Goal: Task Accomplishment & Management: Manage account settings

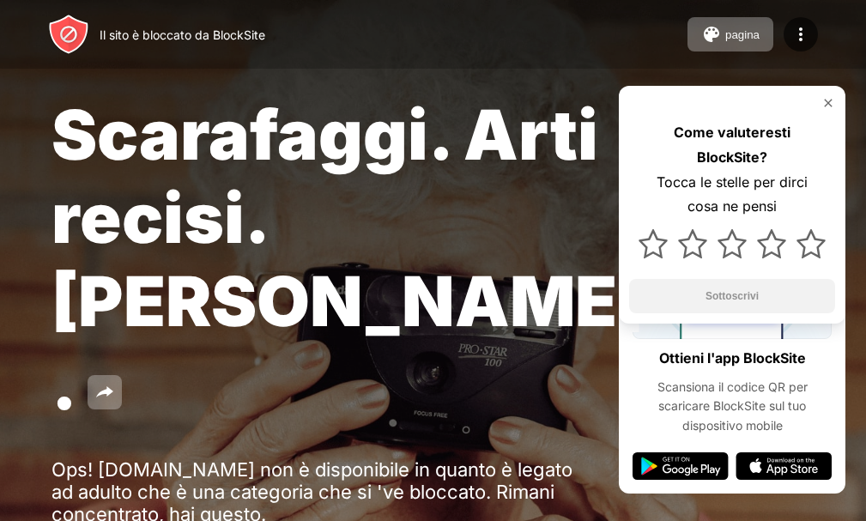
click at [827, 98] on img at bounding box center [829, 103] width 14 height 14
click at [827, 97] on img at bounding box center [829, 103] width 14 height 14
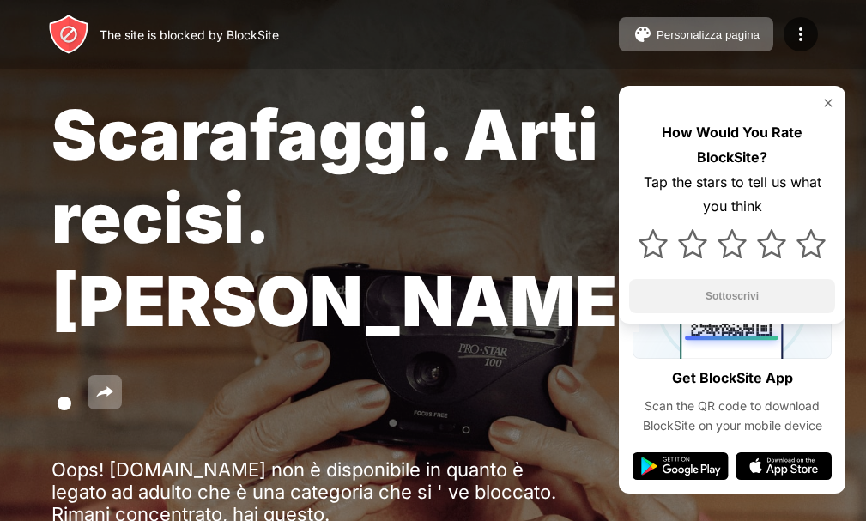
click at [0, 0] on div at bounding box center [0, 0] width 0 height 0
click at [832, 100] on img at bounding box center [829, 103] width 14 height 14
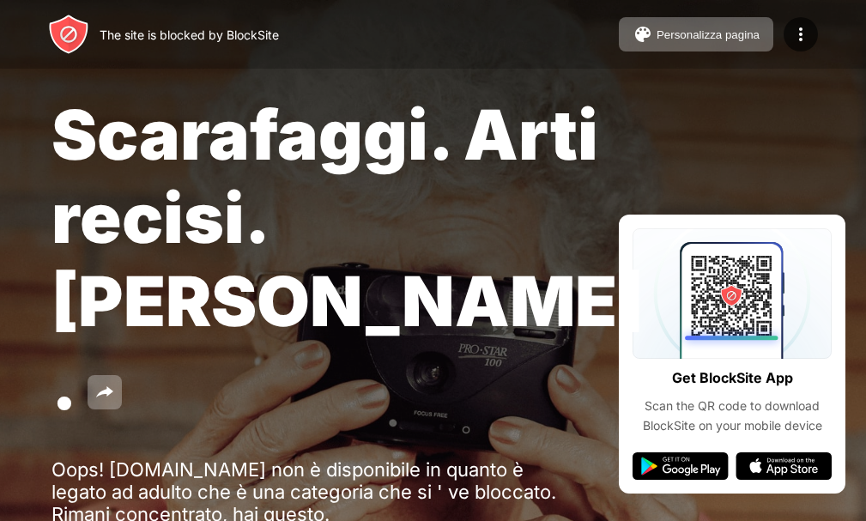
click at [0, 0] on div at bounding box center [0, 0] width 0 height 0
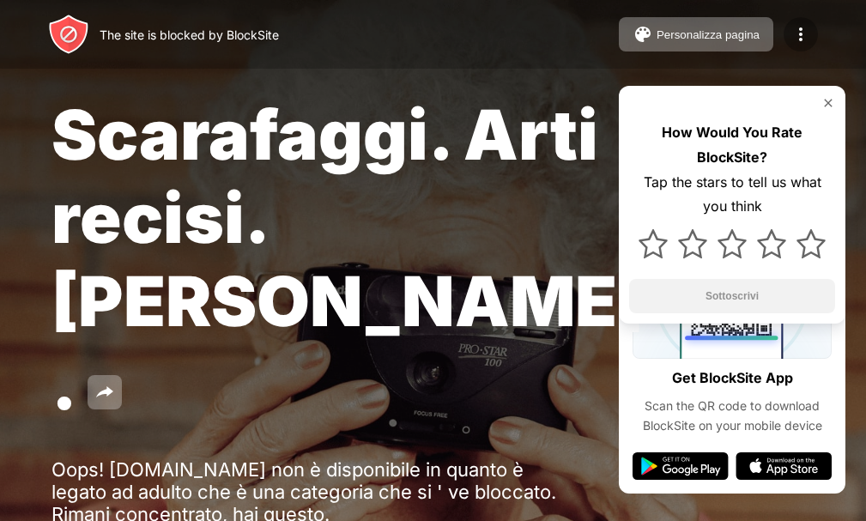
click at [799, 33] on img at bounding box center [801, 34] width 21 height 21
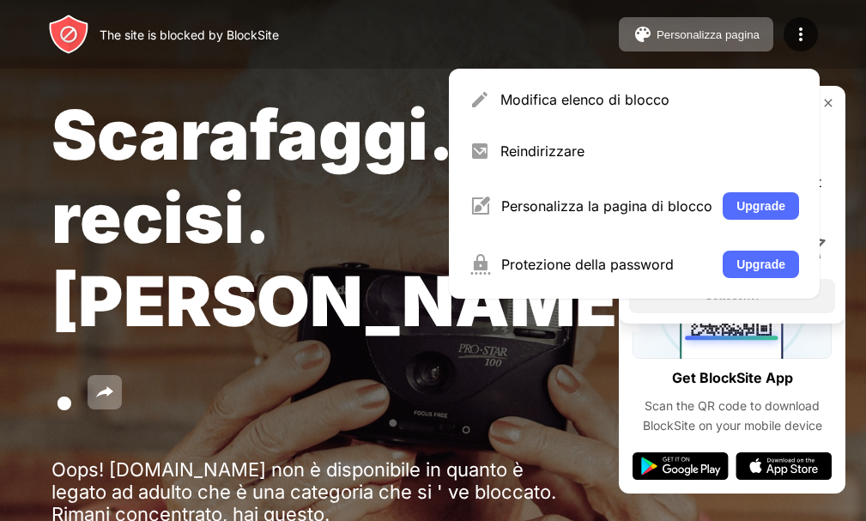
click at [826, 104] on img at bounding box center [829, 103] width 14 height 14
